Goal: Check status: Check status

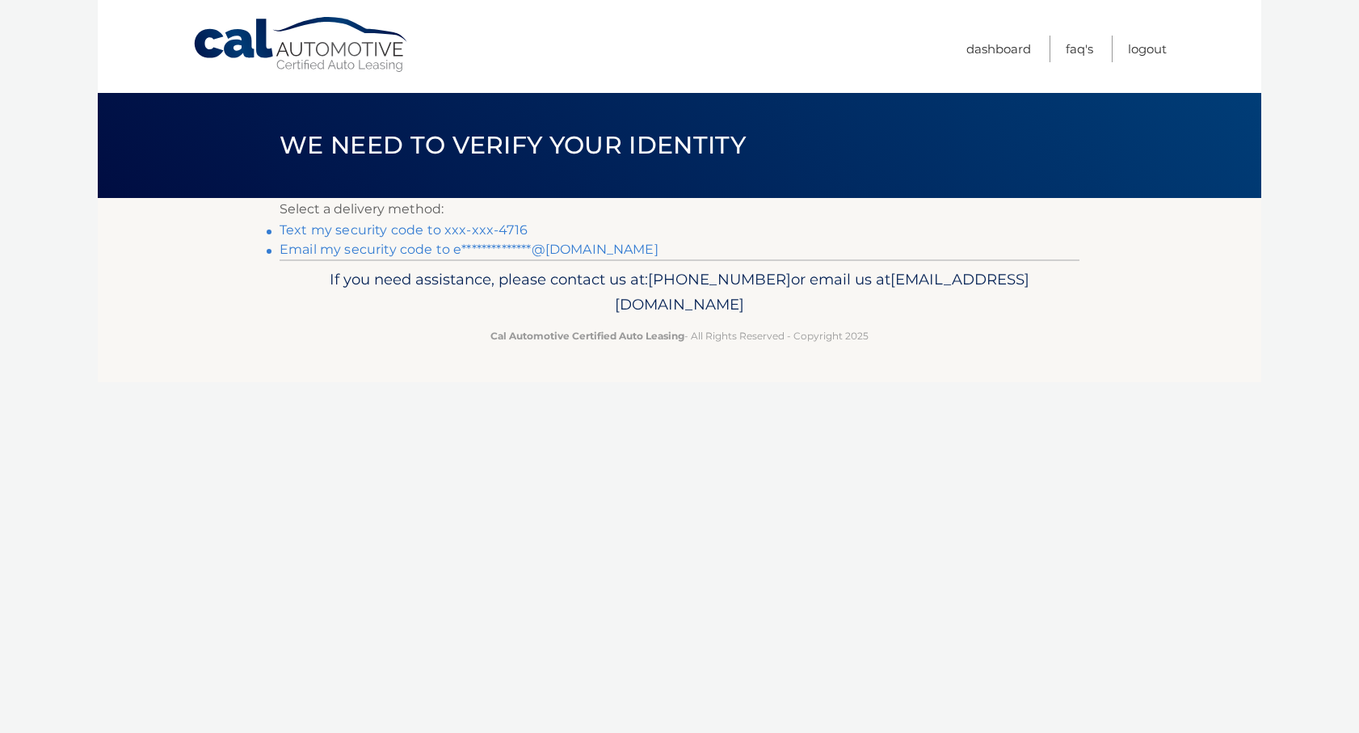
click at [449, 230] on link "Text my security code to xxx-xxx-4716" at bounding box center [404, 229] width 248 height 15
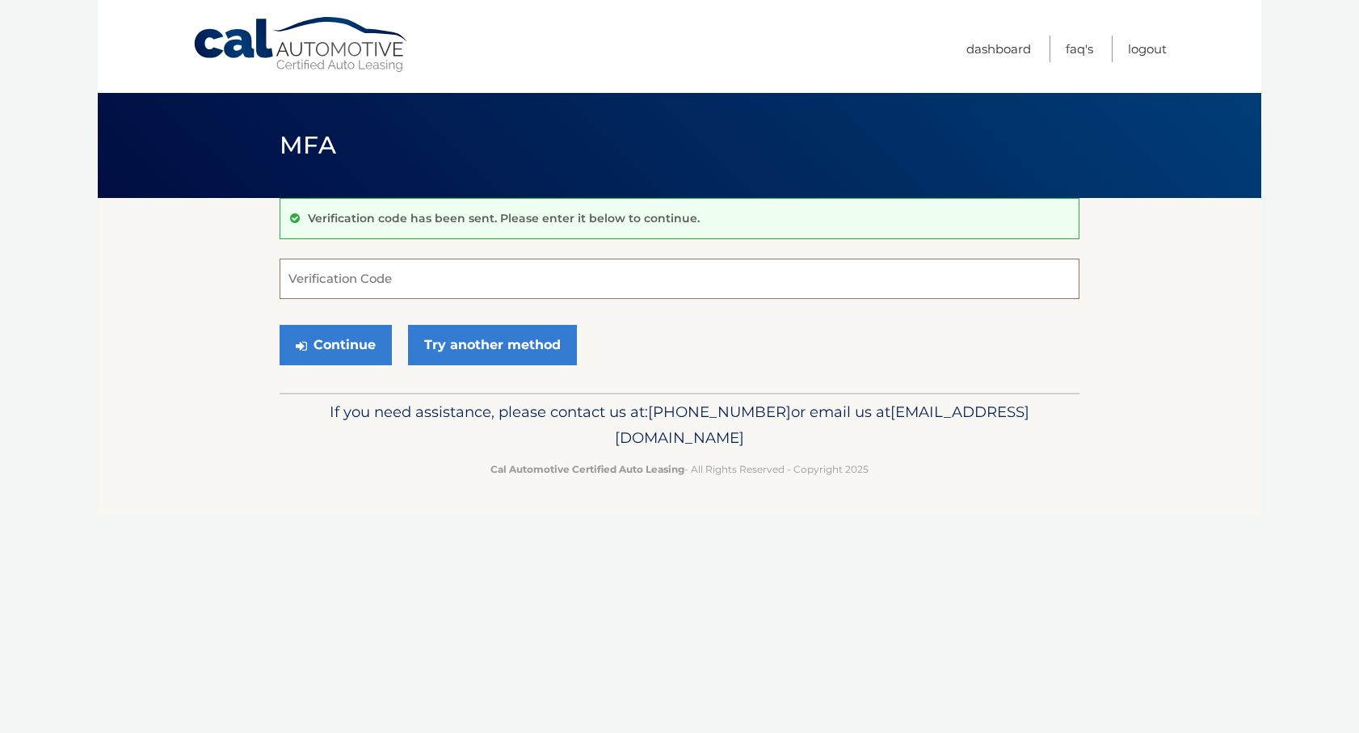
click at [406, 296] on input "Verification Code" at bounding box center [680, 279] width 800 height 40
type input "706384"
click at [280, 325] on button "Continue" at bounding box center [336, 345] width 112 height 40
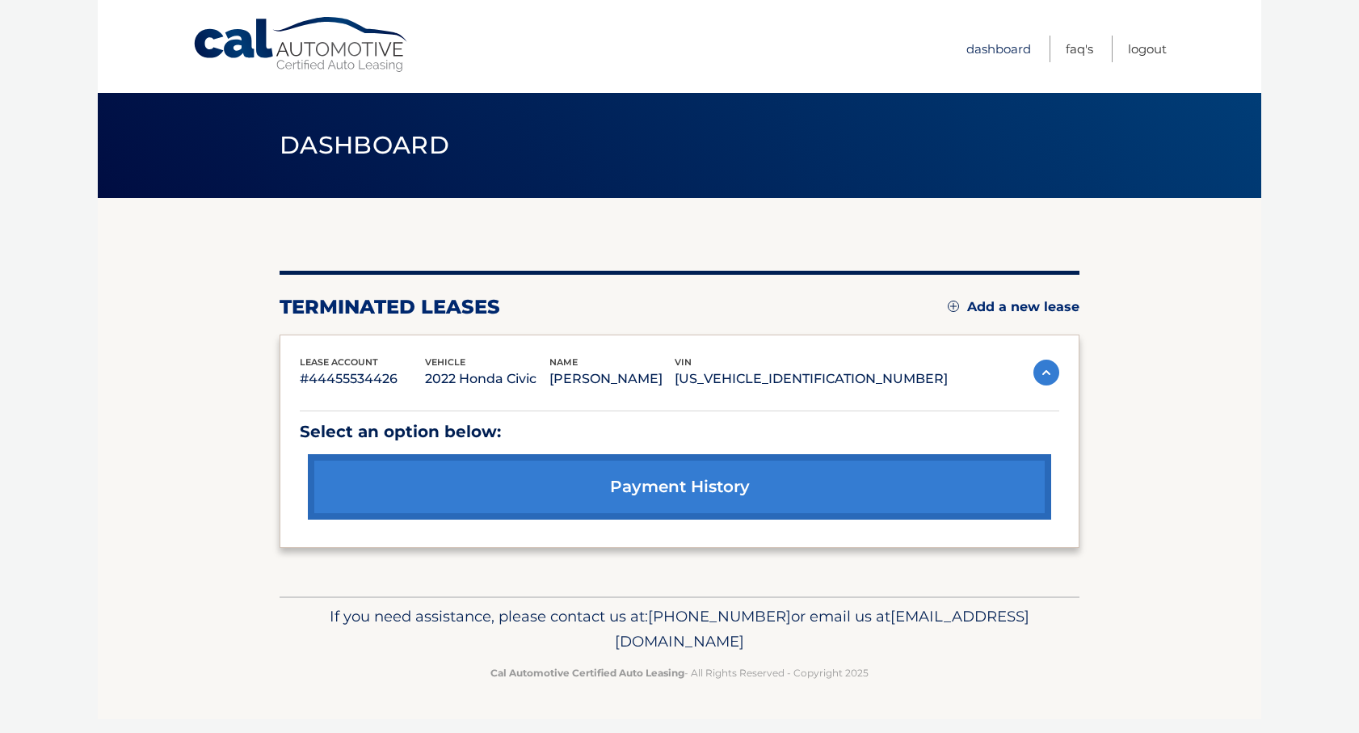
click at [1014, 41] on link "Dashboard" at bounding box center [998, 49] width 65 height 27
click at [658, 479] on link "payment history" at bounding box center [679, 486] width 743 height 65
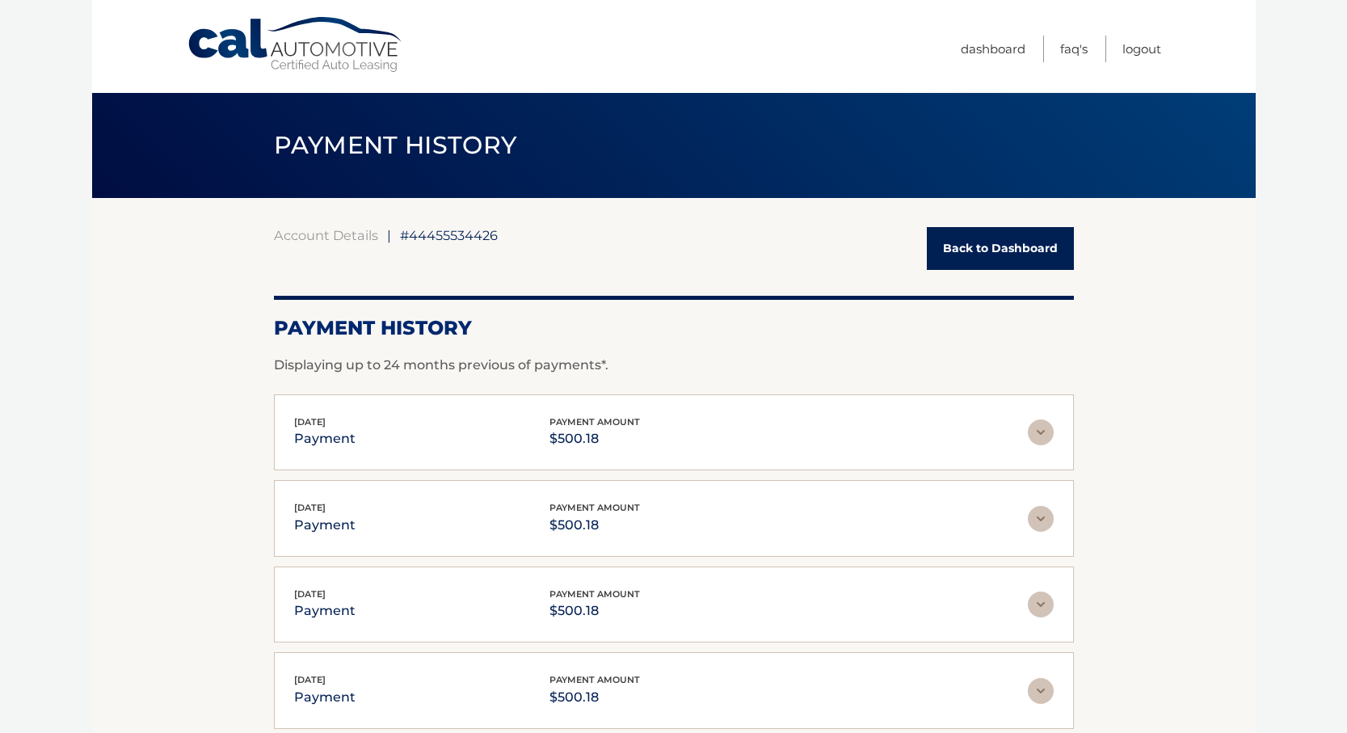
click at [999, 246] on link "Back to Dashboard" at bounding box center [1000, 248] width 147 height 43
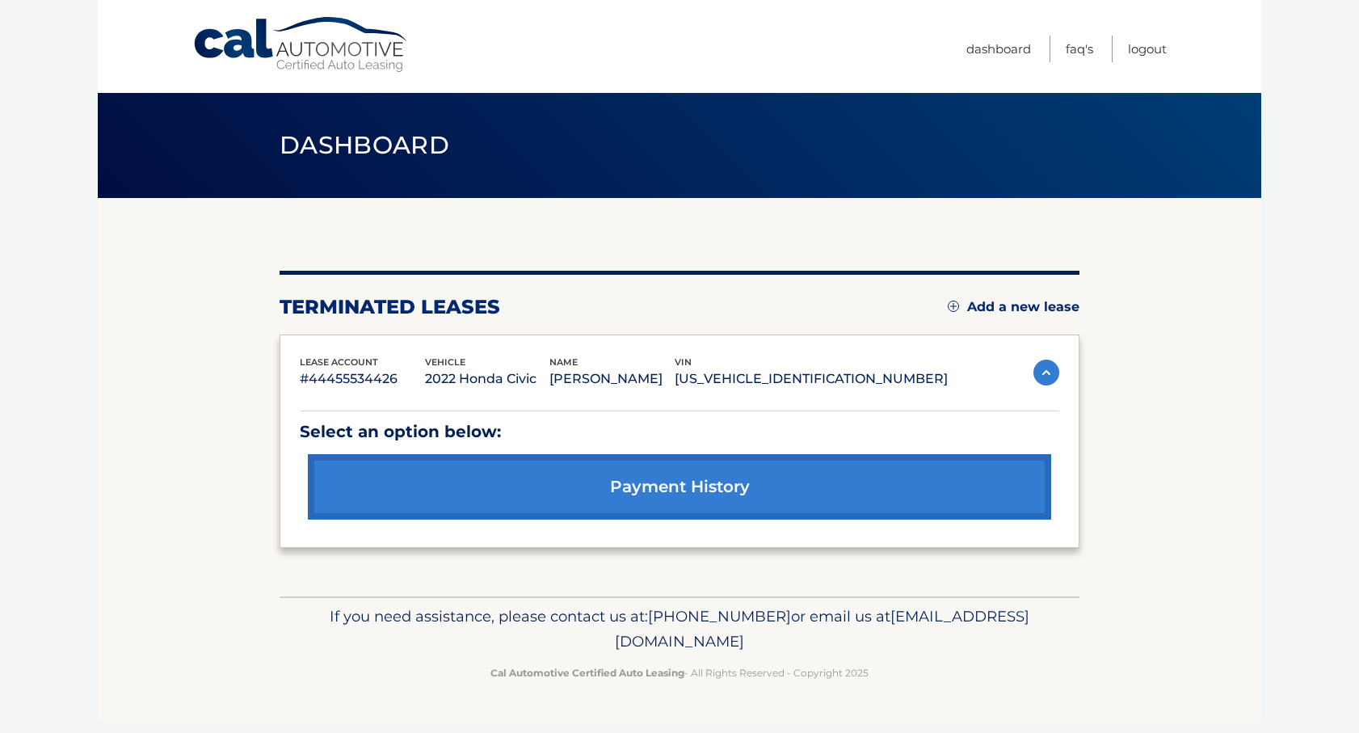
click at [1041, 370] on img at bounding box center [1046, 373] width 26 height 26
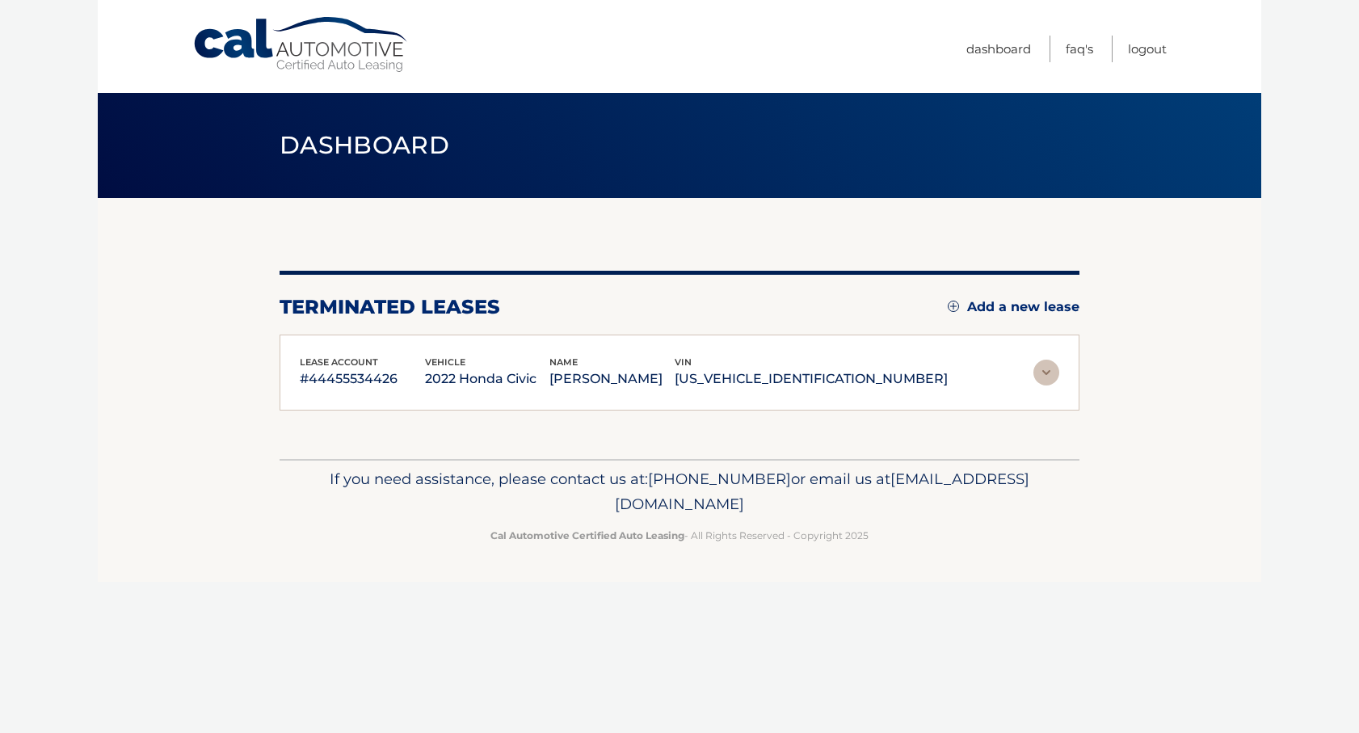
click at [1041, 370] on img at bounding box center [1046, 373] width 26 height 26
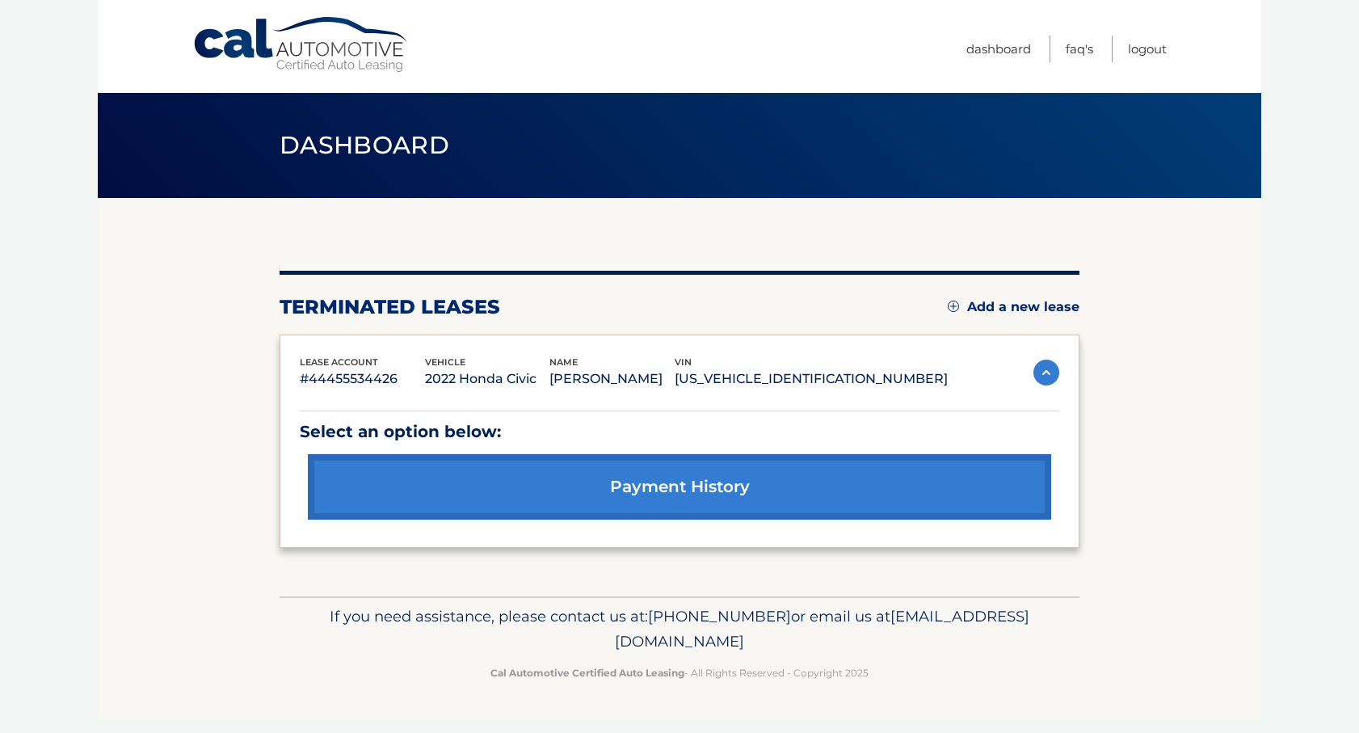
click at [647, 470] on link "payment history" at bounding box center [679, 486] width 743 height 65
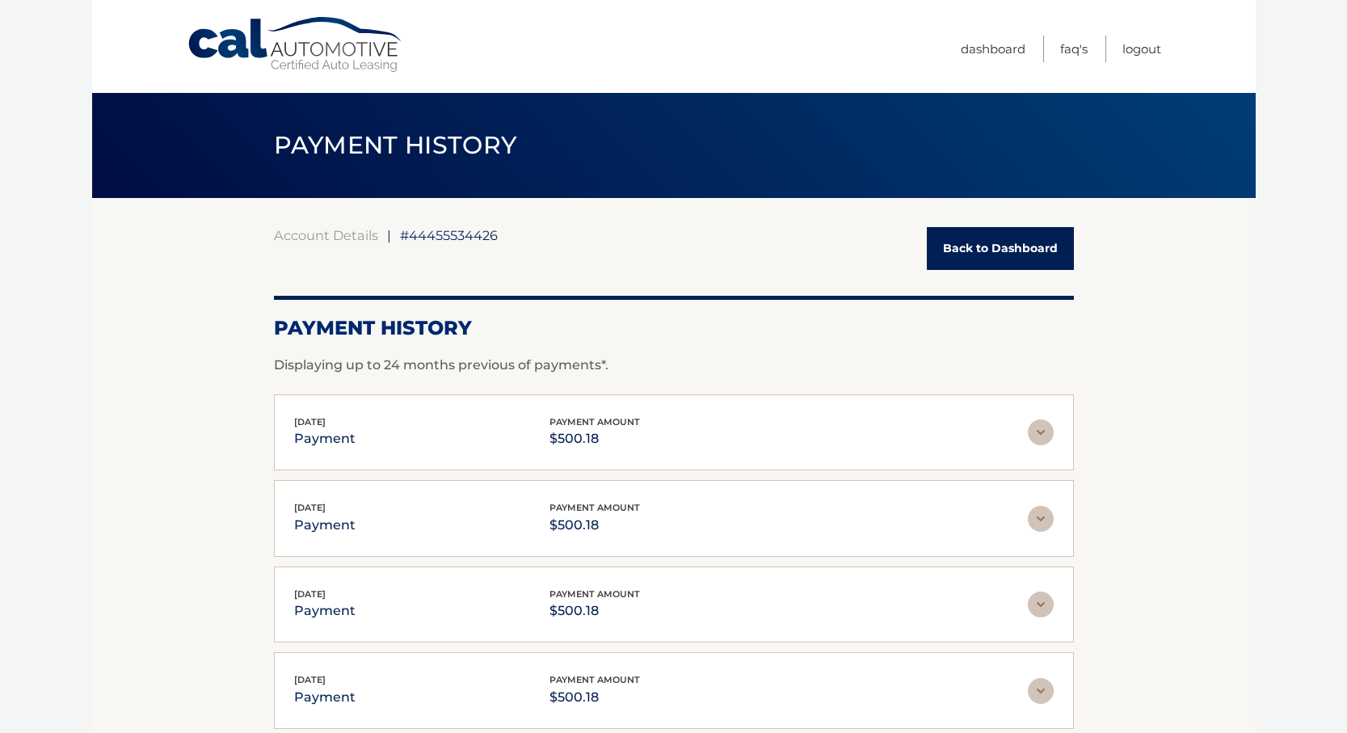
click at [977, 242] on link "Back to Dashboard" at bounding box center [1000, 248] width 147 height 43
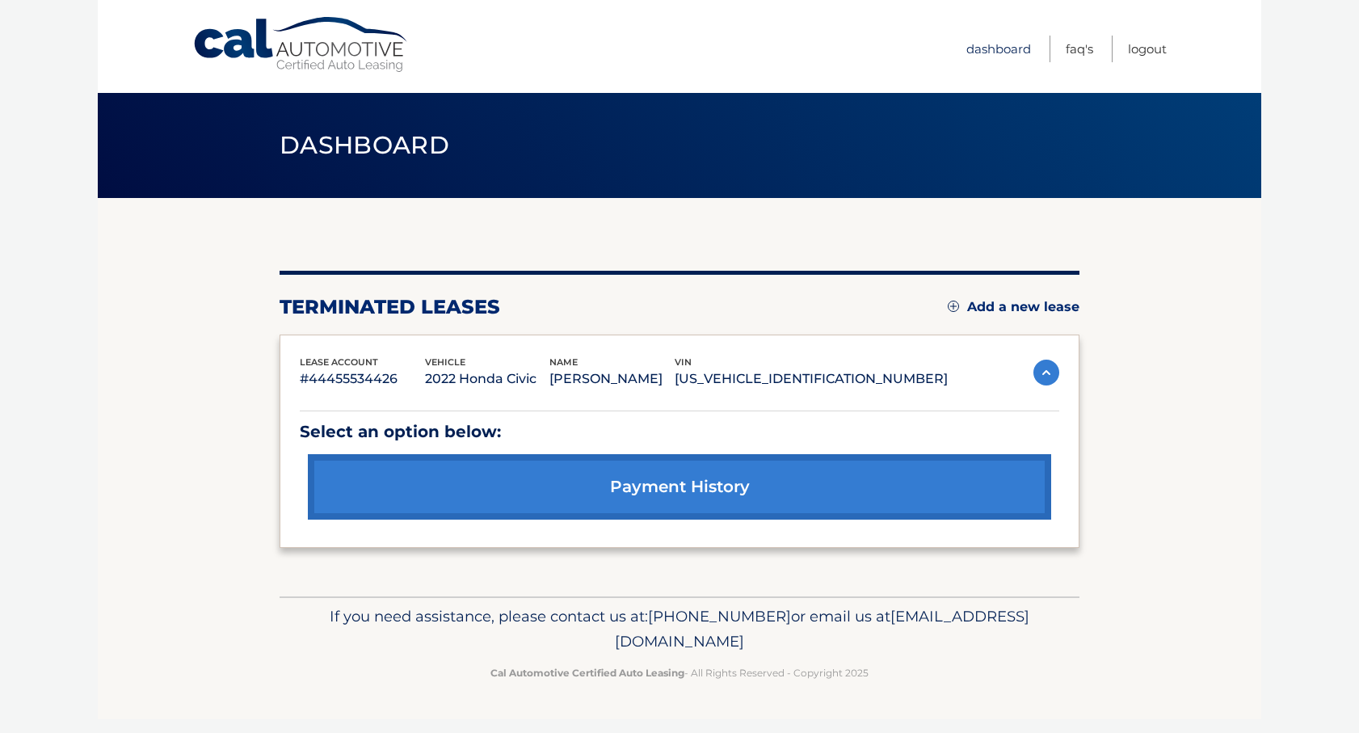
click at [982, 56] on link "Dashboard" at bounding box center [998, 49] width 65 height 27
click at [155, 478] on section "You are registered for this site, but you haven't enrolled in online payments. …" at bounding box center [679, 397] width 1163 height 398
click at [364, 55] on link "Cal Automotive" at bounding box center [301, 44] width 218 height 57
click at [1083, 51] on link "FAQ's" at bounding box center [1079, 49] width 27 height 27
